Goal: Task Accomplishment & Management: Complete application form

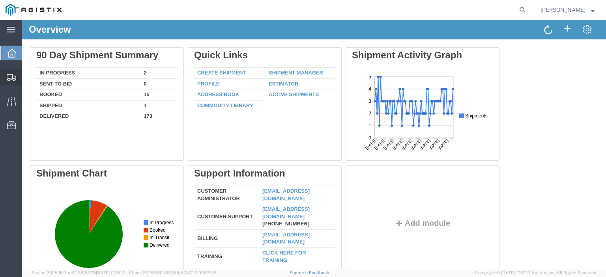
click at [0, 0] on span "Create from Template" at bounding box center [0, 0] width 0 height 0
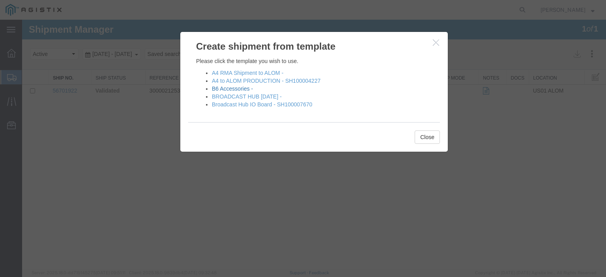
click at [237, 88] on link "B6 Accessories -" at bounding box center [232, 89] width 41 height 6
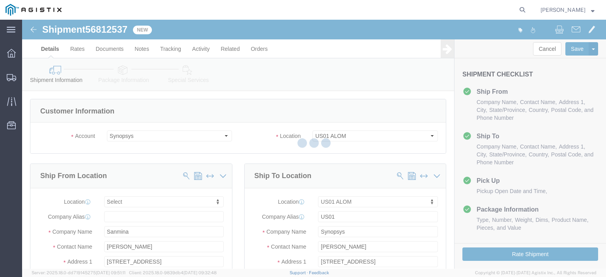
select select
select select "65511"
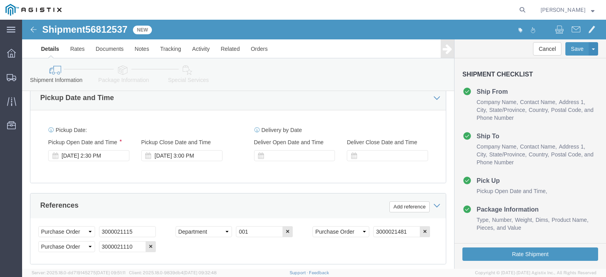
scroll to position [355, 0]
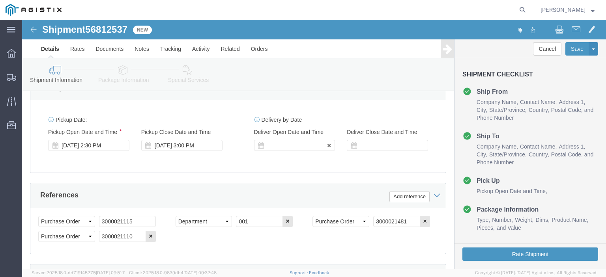
click div
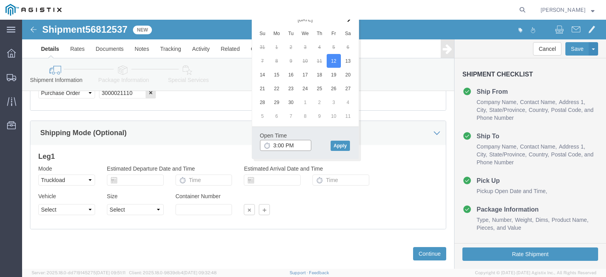
click input "3:00 PM"
type input "3:30 PM"
click button "Apply"
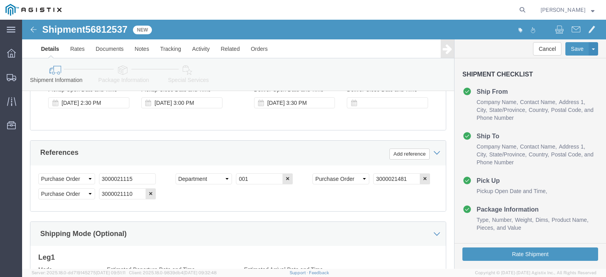
scroll to position [301, 0]
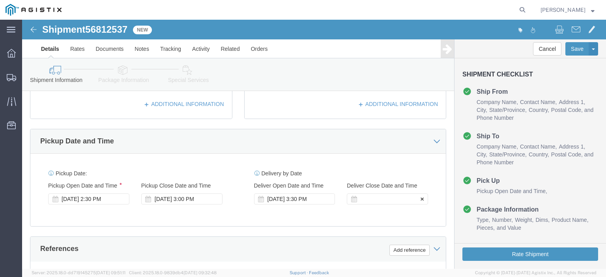
click div
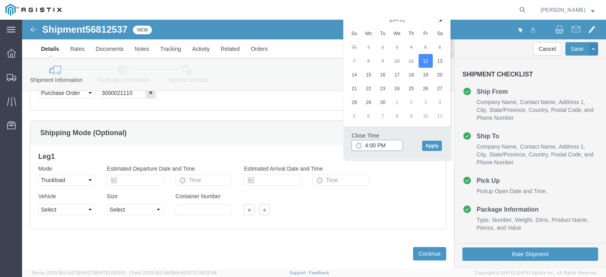
type input "4:00 PM"
click div "Close Time 4:00 PM Sep 12 2025 5:00 PM - Sep 12 2025 5:00 PM Cancel Apply"
click button "Apply"
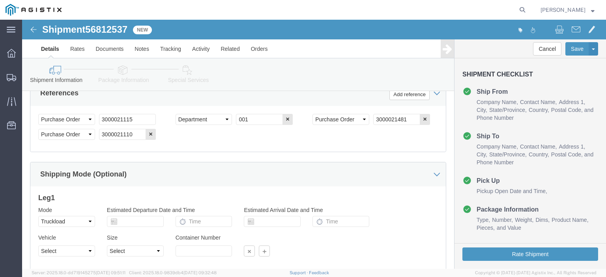
scroll to position [396, 0]
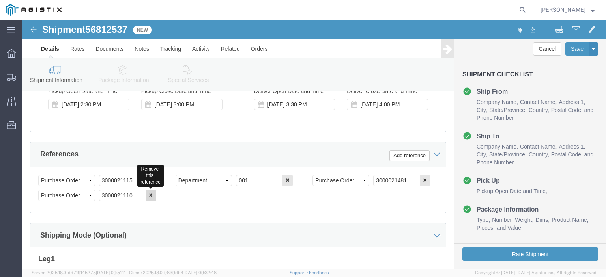
click icon "button"
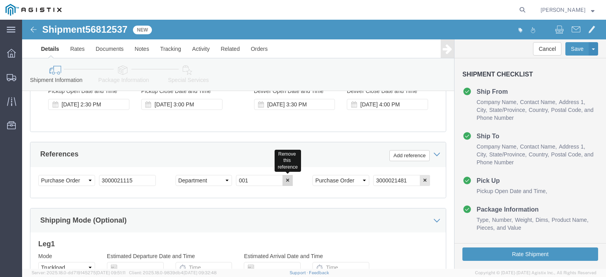
click icon "button"
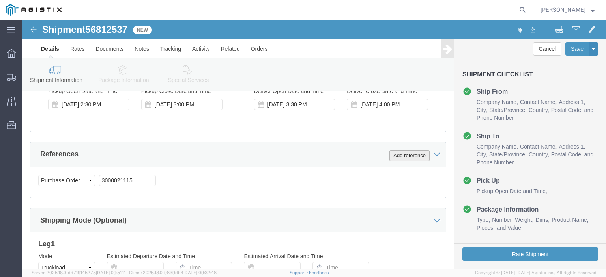
click button "Add reference"
click select "Select Account Type Activity ID Airline Appointment Number ASN Batch Request # …"
select select "PURCHORD"
click select "Select Account Type Activity ID Airline Appointment Number ASN Batch Request # …"
click input "text"
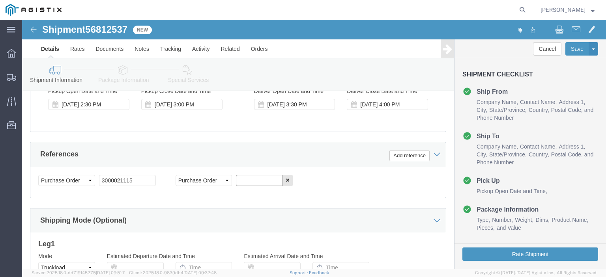
paste input "3000021254"
type input "3000021254"
click button "Add reference"
click select "Select Account Type Activity ID Airline Appointment Number ASN Batch Request # …"
select select "PURCHORD"
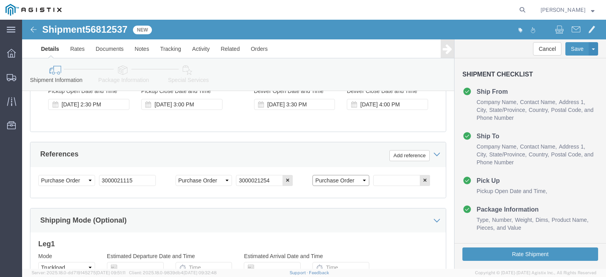
click select "Select Account Type Activity ID Airline Appointment Number ASN Batch Request # …"
click div "Select Account Type Activity ID Airline Appointment Number ASN Batch Request # …"
paste input "3000021481"
type input "3000021481"
click button "Add reference"
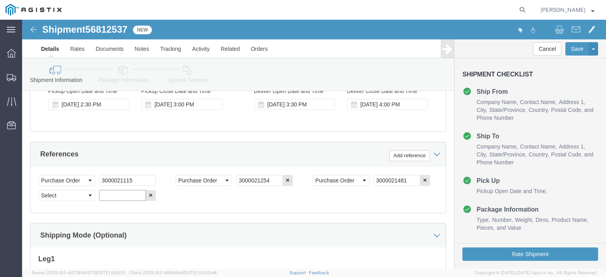
click input "text"
click select "Select Account Type Activity ID Airline Appointment Number ASN Batch Request # …"
select select "PURCHORD"
click select "Select Account Type Activity ID Airline Appointment Number ASN Batch Request # …"
click input "text"
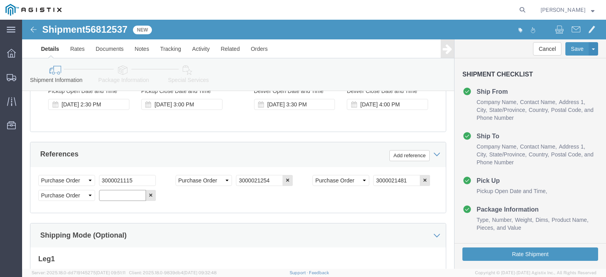
paste input "3000021032"
type input "3000021032"
click button "Add reference"
click div "Select Account Type Activity ID Airline Appointment Number ASN Batch Request # …"
click select "Select Account Type Activity ID Airline Appointment Number ASN Batch Request # …"
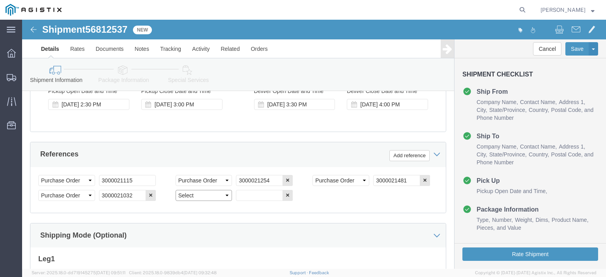
select select "PURCHORD"
click select "Select Account Type Activity ID Airline Appointment Number ASN Batch Request # …"
click input "text"
paste input "3000021114"
type input "3000021114"
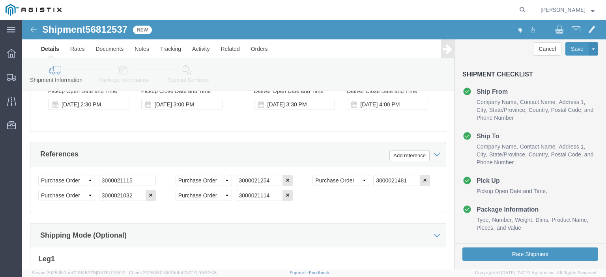
click div "Select Account Type Activity ID Airline Appointment Number ASN Batch Request # …"
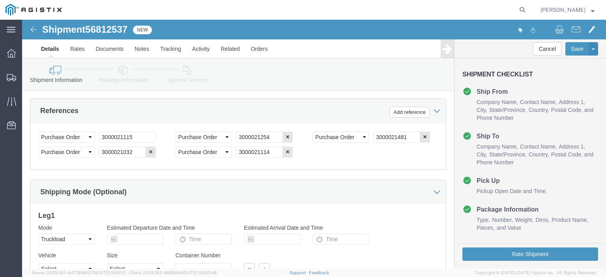
scroll to position [514, 0]
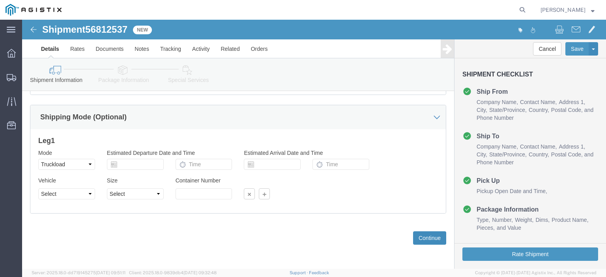
drag, startPoint x: 413, startPoint y: 218, endPoint x: 402, endPoint y: 226, distance: 13.6
click button "Continue"
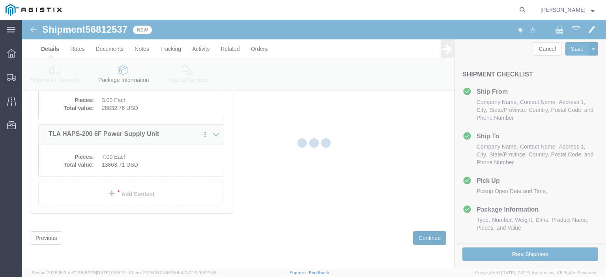
scroll to position [186, 0]
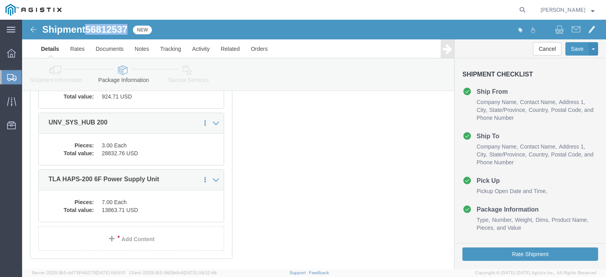
drag, startPoint x: 110, startPoint y: 11, endPoint x: 65, endPoint y: 7, distance: 45.6
click div "Shipment 56812537 New"
copy span "56812537"
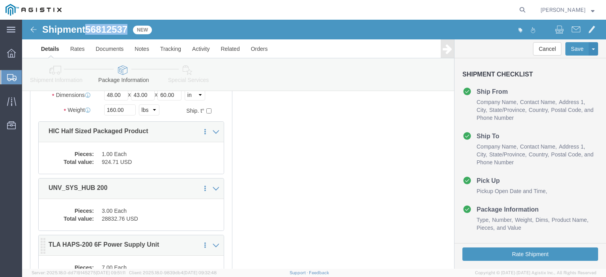
scroll to position [107, 0]
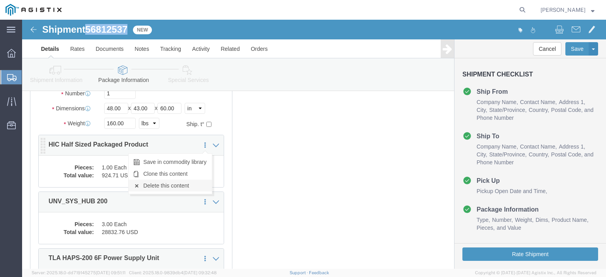
click link "Delete this content"
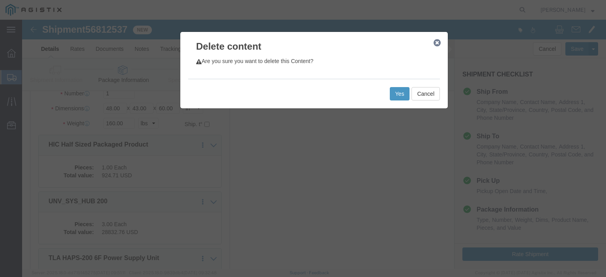
click div "Yes Cancel"
click button "Yes"
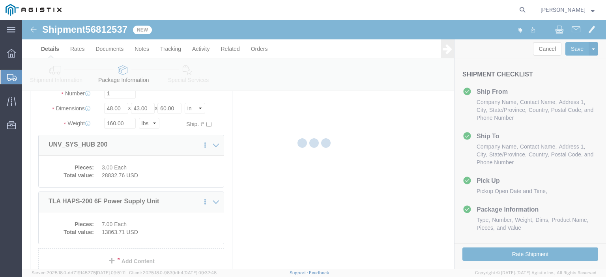
select select "PSNS"
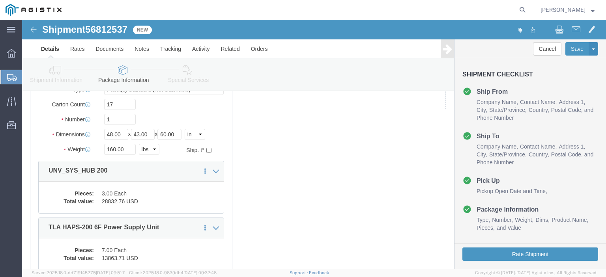
scroll to position [68, 0]
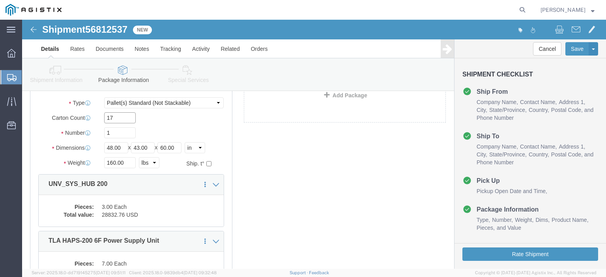
drag, startPoint x: 102, startPoint y: 98, endPoint x: 82, endPoint y: 98, distance: 20.5
click input "17"
type input "27"
click div "Package Type Select Bale(s) Basket(s) Bolt(s) Bottle(s) Buckets Bulk Bundle(s) …"
drag, startPoint x: 106, startPoint y: 142, endPoint x: 70, endPoint y: 143, distance: 36.3
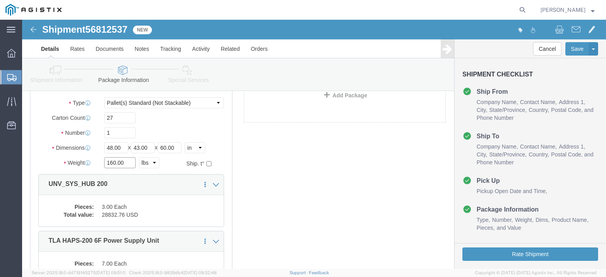
click div "Weight 160.00 Select kgs lbs Ship. t°"
type input "200"
click div "1"
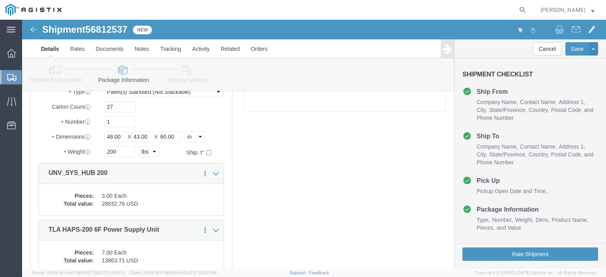
scroll to position [118, 0]
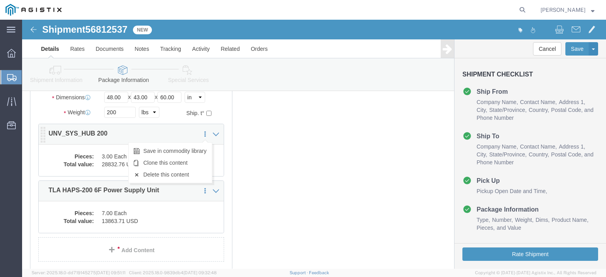
click icon
click dd "28832.76 USD"
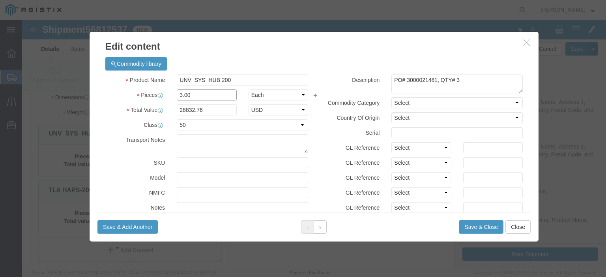
click input "3.00"
type input "1.00"
type input "9610.92"
click textarea "PO# 3000021481, QTY# 3"
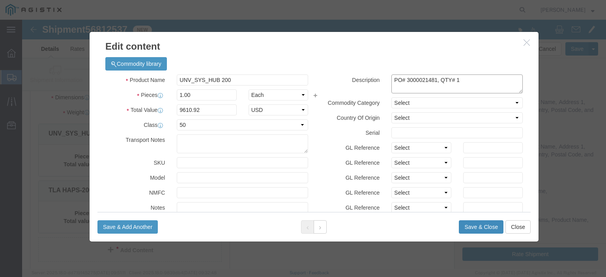
type textarea "PO# 3000021481, QTY# 1"
click button "Save & Close"
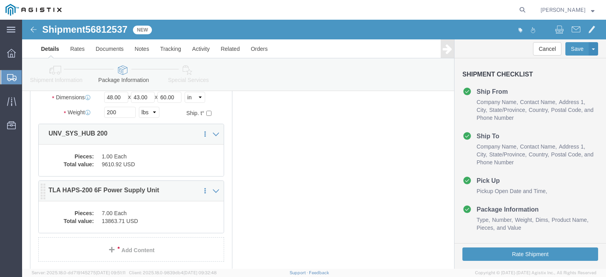
click dd "13863.71 USD"
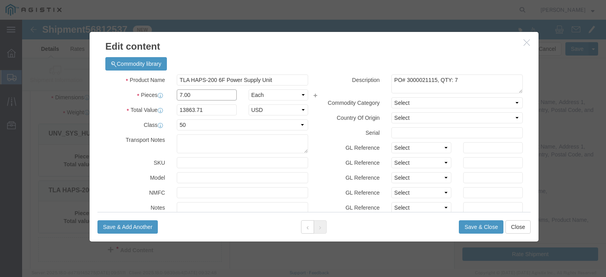
drag, startPoint x: 155, startPoint y: 76, endPoint x: 185, endPoint y: 111, distance: 46.1
click input "7.00"
type input "8.00"
type input "15844.24"
click textarea "PO# 3000021115, QTY: 7"
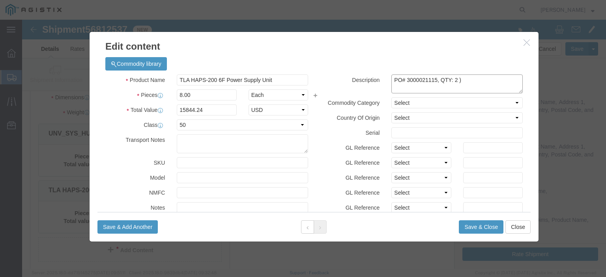
click textarea "PO# 3000021115, QTY: 7"
drag, startPoint x: 433, startPoint y: 60, endPoint x: 364, endPoint y: 61, distance: 69.4
click textarea "PO# 3000021115, QTY: 7"
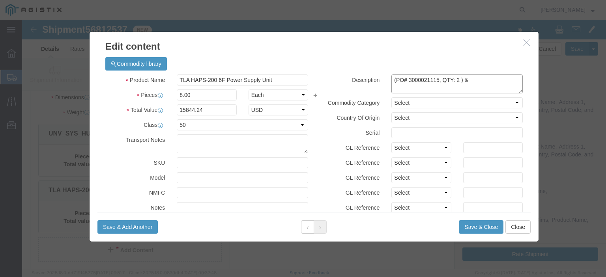
click textarea "PO# 3000021115, QTY: 7"
paste textarea "(PO# 3000021115, QTY: 2 )"
click textarea "PO# 3000021115, QTY: 7"
drag, startPoint x: 486, startPoint y: 62, endPoint x: 457, endPoint y: 58, distance: 29.3
click textarea "PO# 3000021115, QTY: 7"
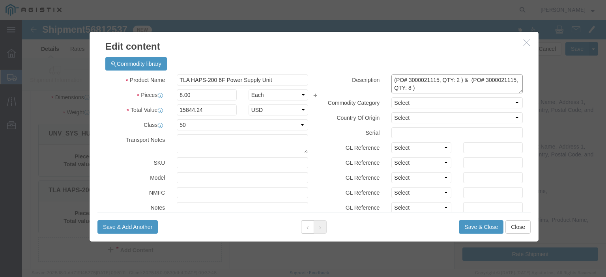
paste textarea "254"
type textarea "(PO# 3000021115, QTY: 2 ) & (PO# 3000021254, QTY: 8 )"
click div "Commodity library"
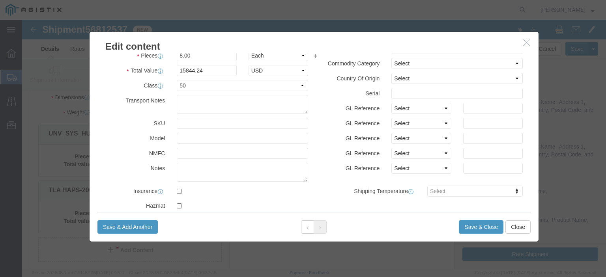
drag, startPoint x: 301, startPoint y: 77, endPoint x: 291, endPoint y: 174, distance: 97.9
click label "Shipping Temperature"
click button "Save & Close"
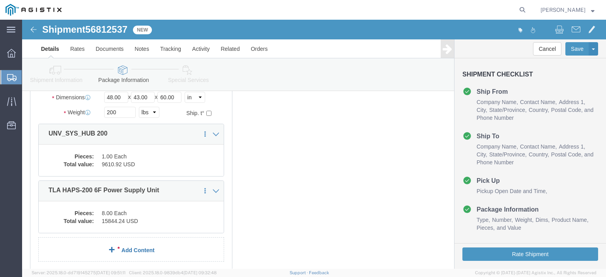
click link "Add Content"
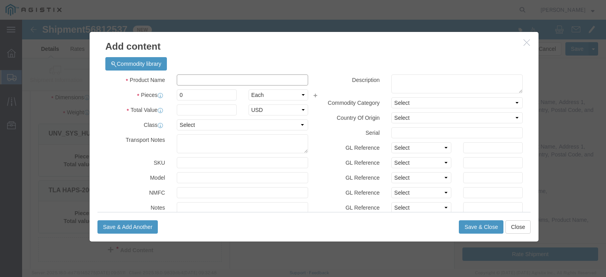
click input "text"
paste input "CLK_HUB_2-10"
type input "CLK_HUB_2-10"
click input "0"
type input "18"
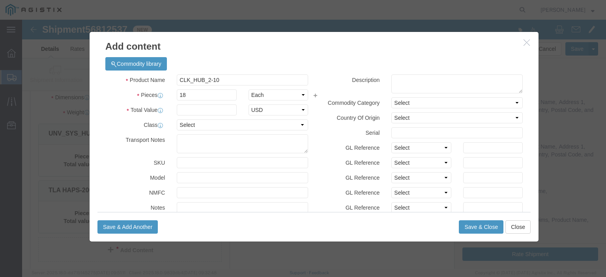
click div "Product Name CLK_HUB_2-10 Pieces 18 Select Bag Barrels 100Board Feet Bottle Box…"
click input "text"
paste input "28,077.12"
type input "28,077.12"
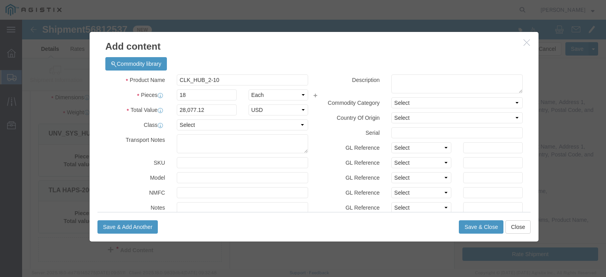
click div "Product Name CLK_HUB_2-10 Pieces 18 Select Bag Barrels 100Board Feet Bottle Box…"
click select "Select 50 55 60 65 70 85 92.5 100 125 175 250 300 400"
select select "50"
click select "Select 50 55 60 65 70 85 92.5 100 125 175 250 300 400"
click label "Serial"
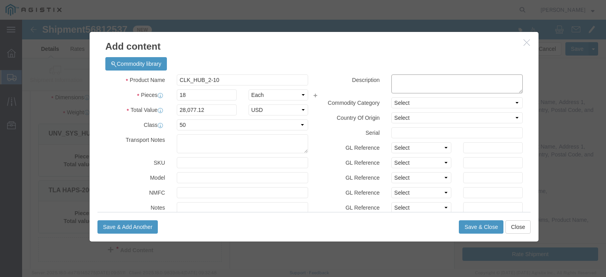
click textarea
paste textarea "3000021032"
click textarea "PO# 3000021032 QTY:10)"
click textarea "(PO# 3000021032 QTY:10)"
click textarea "(PO# 3000021032 QTY:10) & ( PO#"
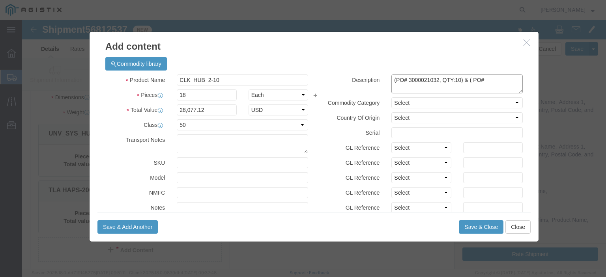
click textarea "(PO# 3000021032, QTY:10) & ( PO#"
paste textarea "3000021114"
type textarea "(PO# 3000021032, QTY:10) & ( PO# 3000021114 , QTY: 8)"
click button "Save & Close"
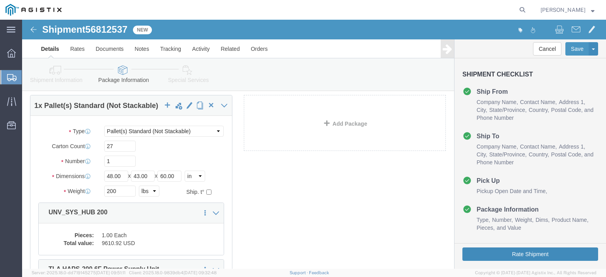
click button "Rate Shipment"
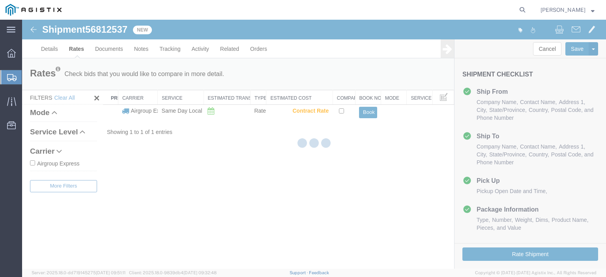
scroll to position [0, 0]
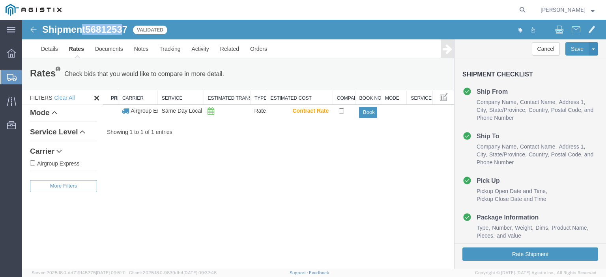
drag, startPoint x: 127, startPoint y: 30, endPoint x: 84, endPoint y: 30, distance: 43.4
click at [84, 30] on h1 "Shipment 56812537" at bounding box center [84, 29] width 85 height 10
click at [95, 30] on span "56812537" at bounding box center [106, 29] width 42 height 11
drag, startPoint x: 130, startPoint y: 31, endPoint x: 89, endPoint y: 33, distance: 41.0
click at [89, 33] on div "Shipment 56812537 1 of 1 Validated" at bounding box center [168, 31] width 291 height 15
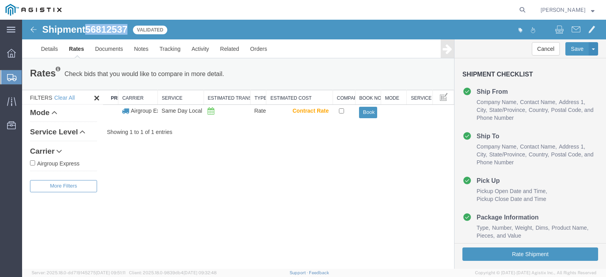
copy span "56812537"
click at [55, 50] on link "Details" at bounding box center [49, 48] width 28 height 19
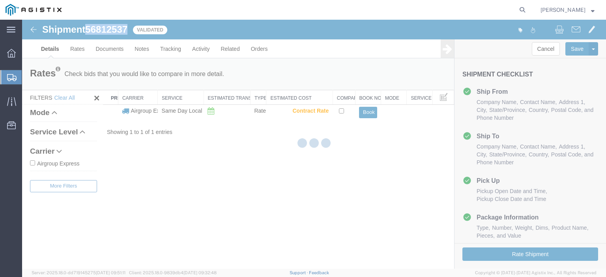
select select "65511"
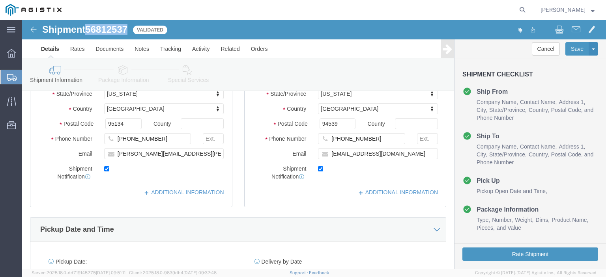
scroll to position [514, 0]
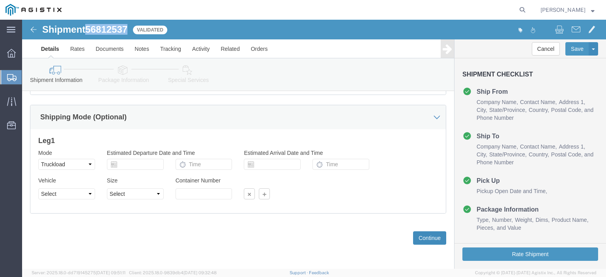
click button "Continue"
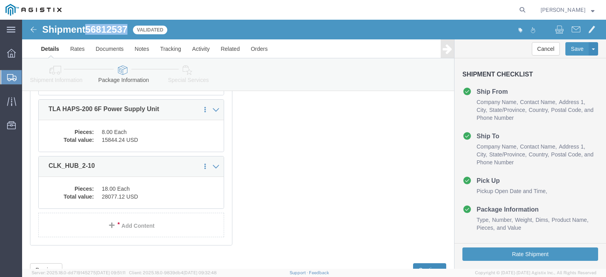
scroll to position [153, 0]
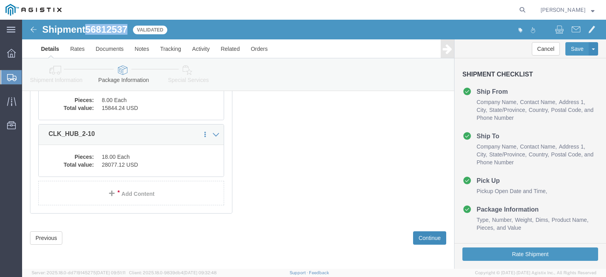
click button "Continue"
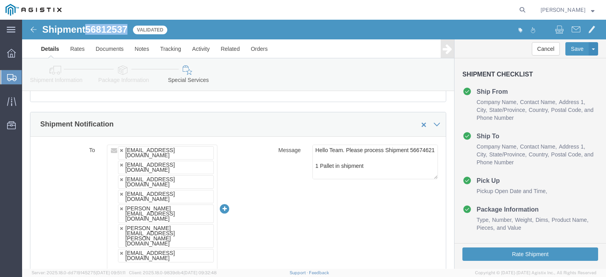
scroll to position [490, 0]
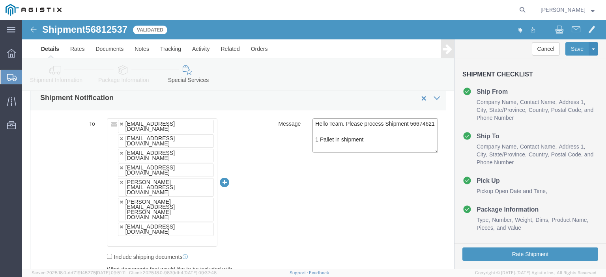
drag, startPoint x: 325, startPoint y: 114, endPoint x: 287, endPoint y: 112, distance: 38.3
click div "Hello Team. Please process Shipment 56674621 1 Pallet in shipment Driver must s…"
paste textarea "812537"
type textarea "Hello Team. Please process Shipment 56812537 1 Pallet in shipment Driver must s…"
click div "To inventory-team@synopsys.com synopsys@airgroup.com mcamacho.sjc@airgroup.com …"
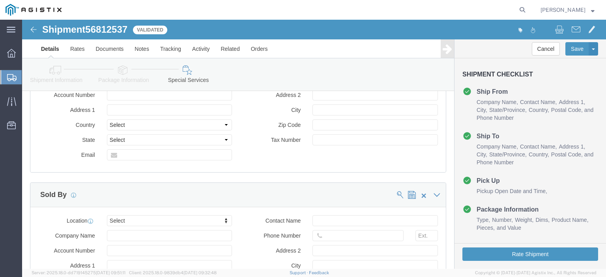
scroll to position [884, 0]
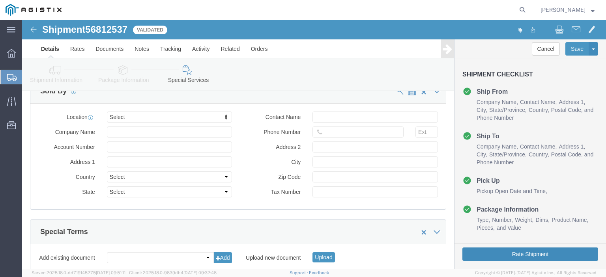
click button "Rate Shipment"
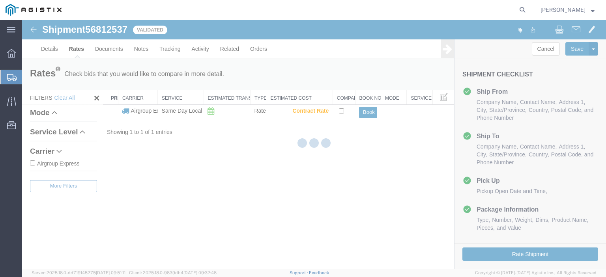
scroll to position [0, 0]
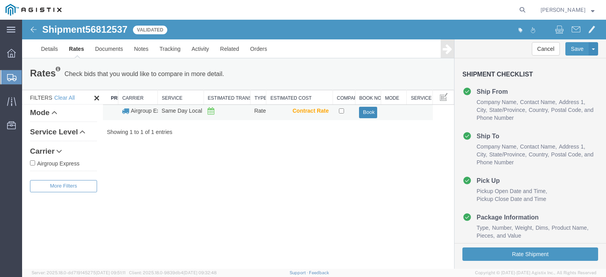
click at [366, 114] on button "Book" at bounding box center [368, 112] width 18 height 11
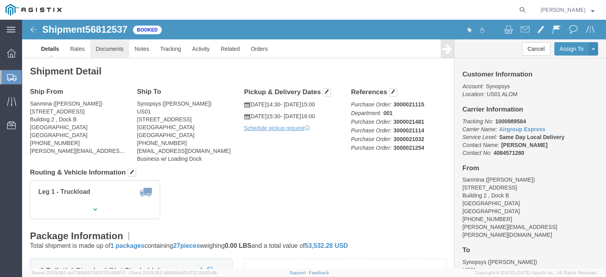
click link "Documents"
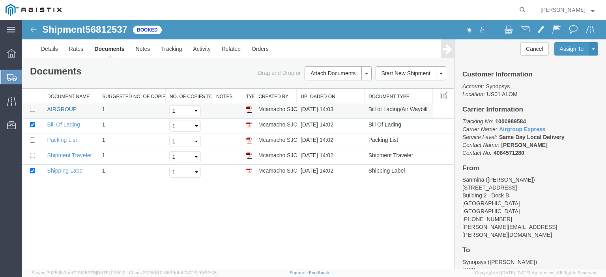
click at [56, 108] on link "AIRGROUP" at bounding box center [61, 109] width 29 height 6
